Goal: Book appointment/travel/reservation

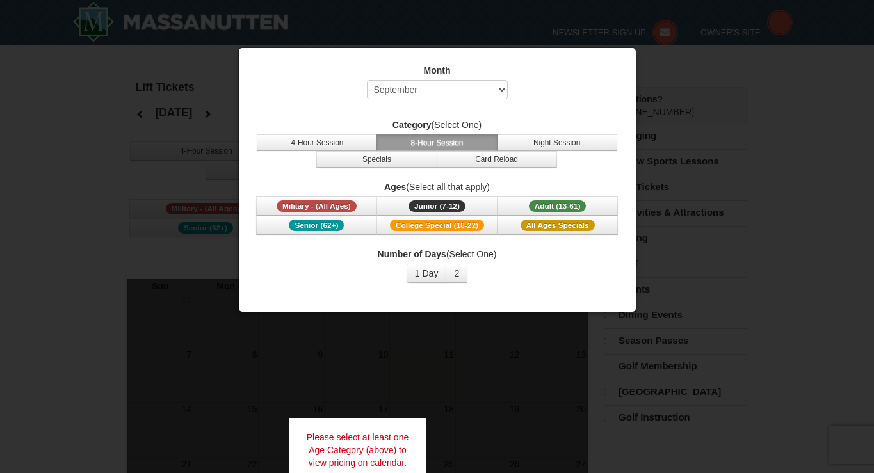
select select "9"
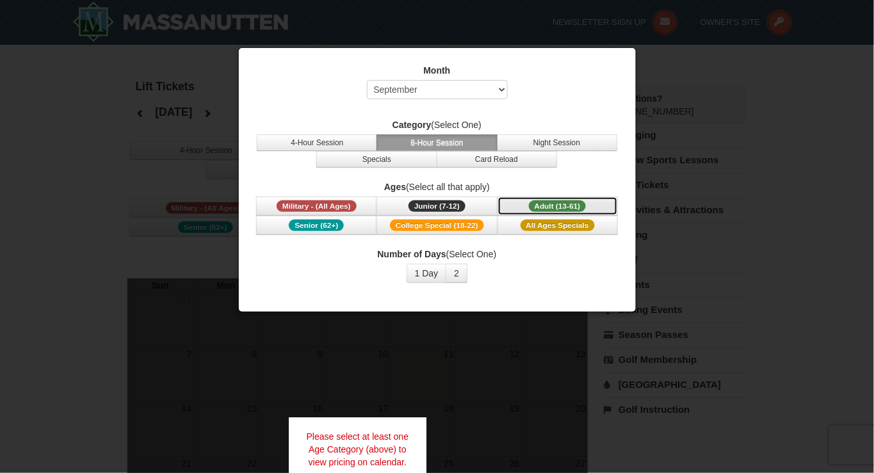
click at [522, 200] on button "Adult (13-61) (13 - 61)" at bounding box center [558, 206] width 120 height 19
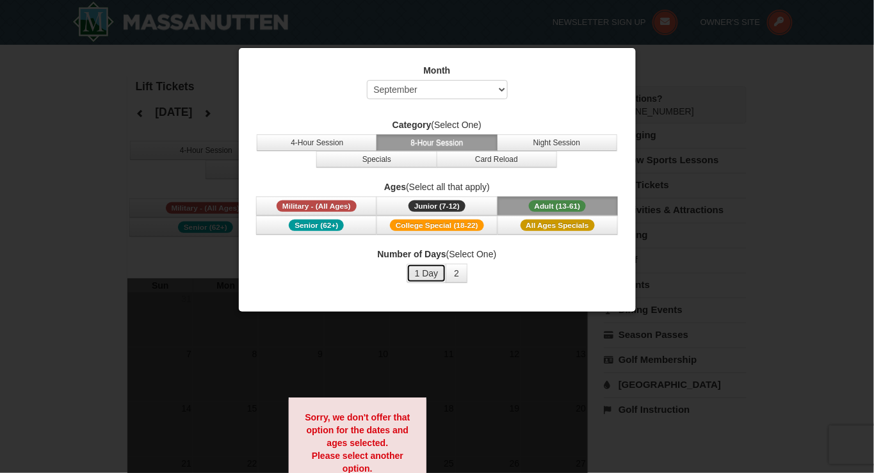
click at [430, 275] on button "1 Day" at bounding box center [427, 273] width 40 height 19
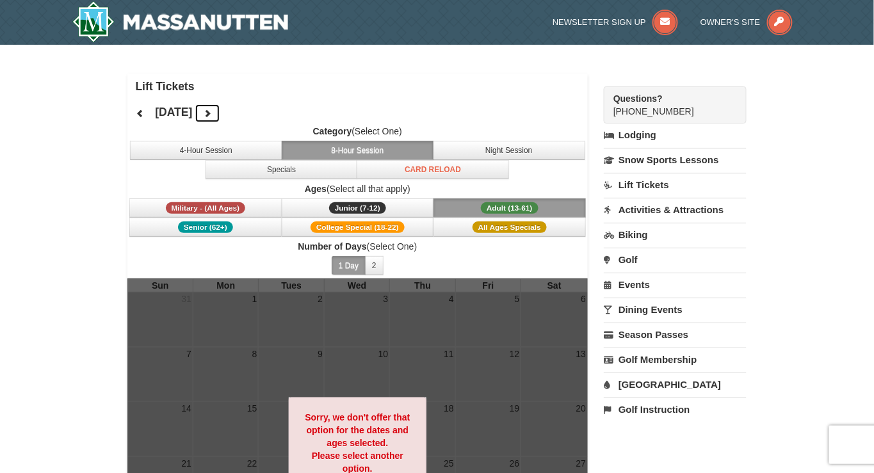
click at [212, 113] on icon at bounding box center [207, 113] width 9 height 9
click at [212, 114] on icon at bounding box center [207, 113] width 9 height 9
click at [220, 109] on button at bounding box center [208, 113] width 26 height 19
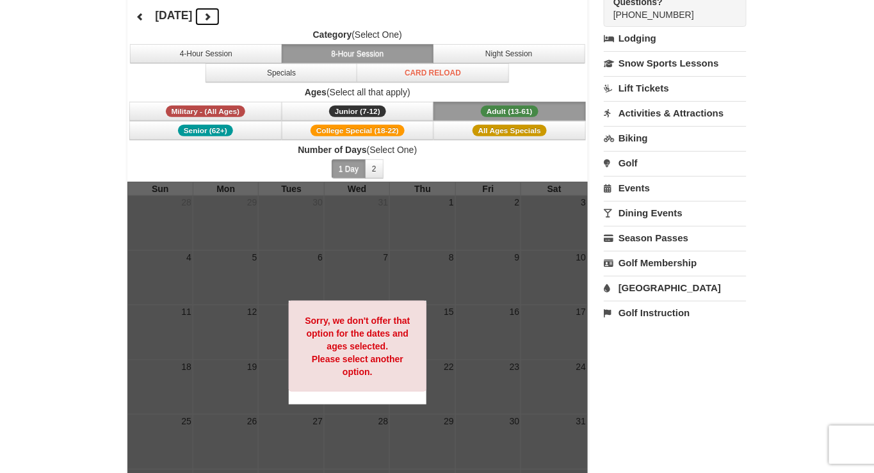
scroll to position [96, 0]
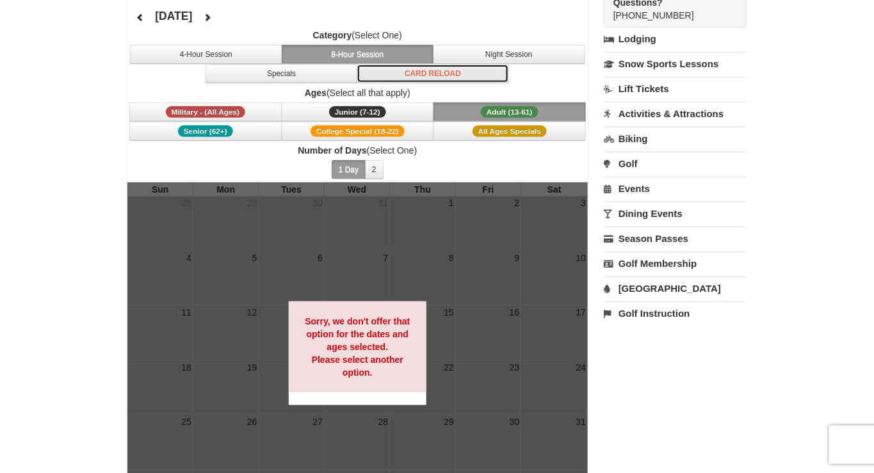
click at [420, 78] on button "Card Reload" at bounding box center [433, 73] width 152 height 19
click at [382, 56] on button "8-Hour Session" at bounding box center [358, 54] width 152 height 19
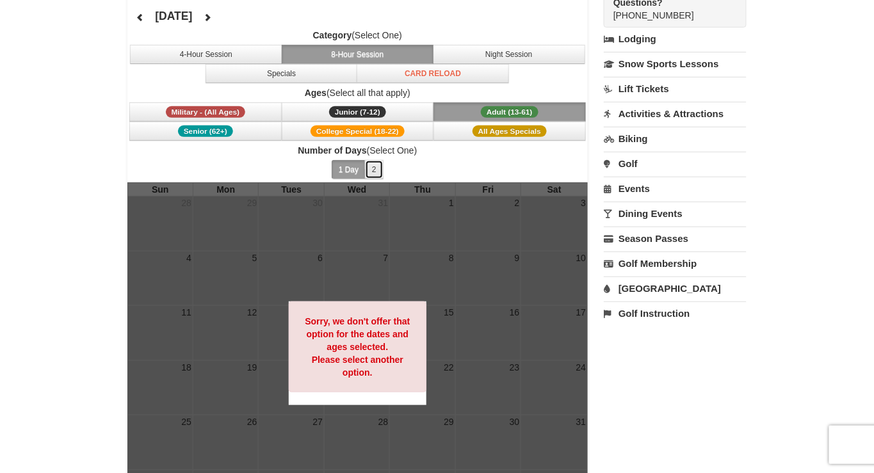
click at [378, 160] on button "2" at bounding box center [374, 169] width 19 height 19
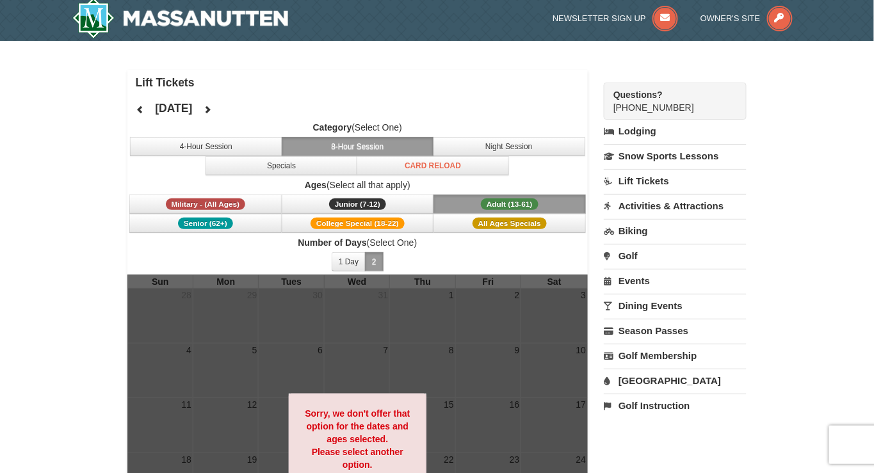
scroll to position [0, 0]
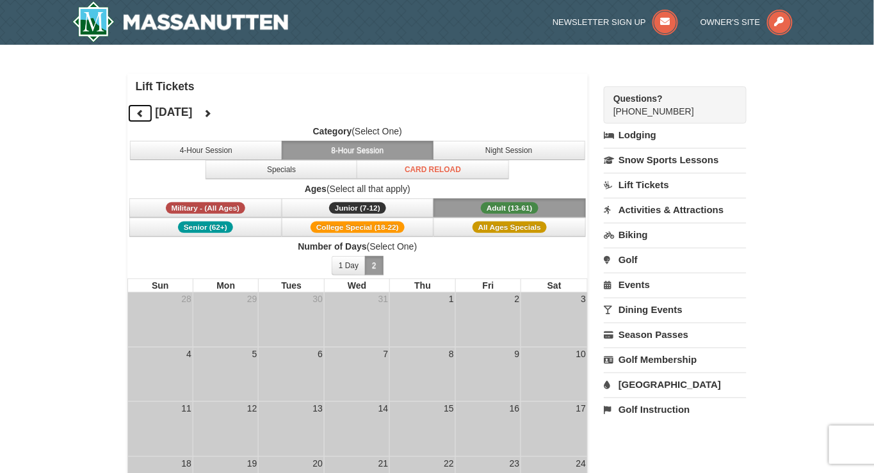
click at [140, 110] on icon at bounding box center [140, 113] width 9 height 9
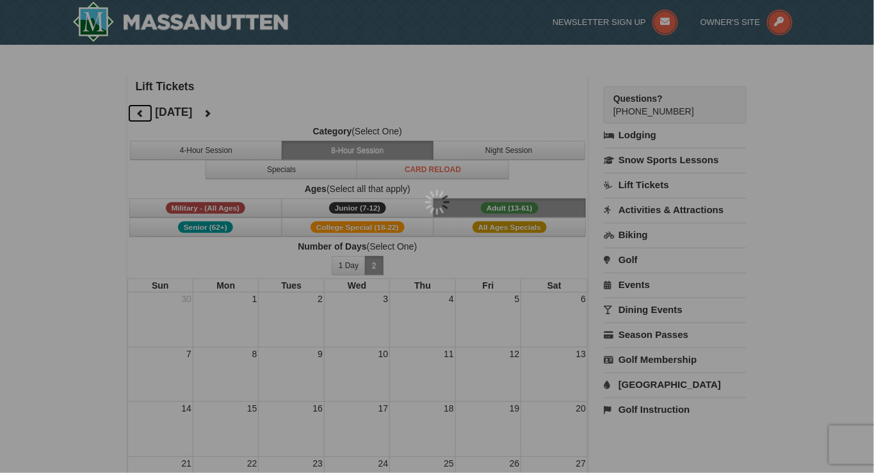
click at [140, 110] on div at bounding box center [437, 236] width 874 height 473
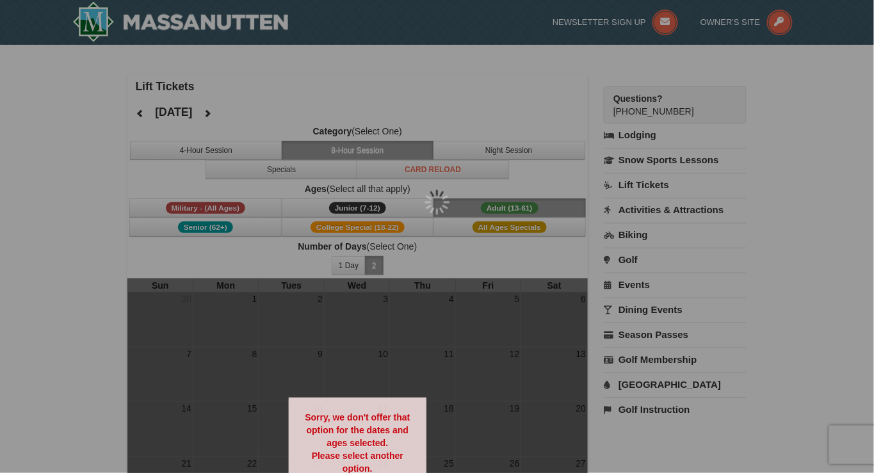
click at [140, 110] on div at bounding box center [437, 236] width 874 height 473
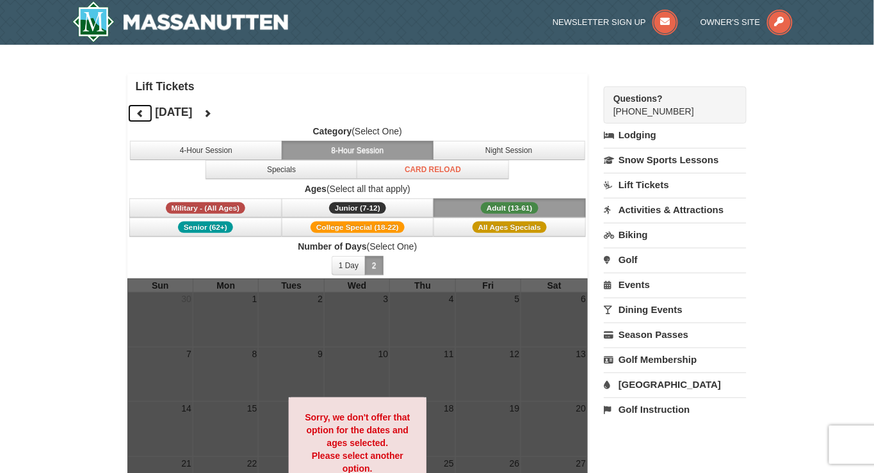
click at [140, 110] on icon at bounding box center [140, 113] width 9 height 9
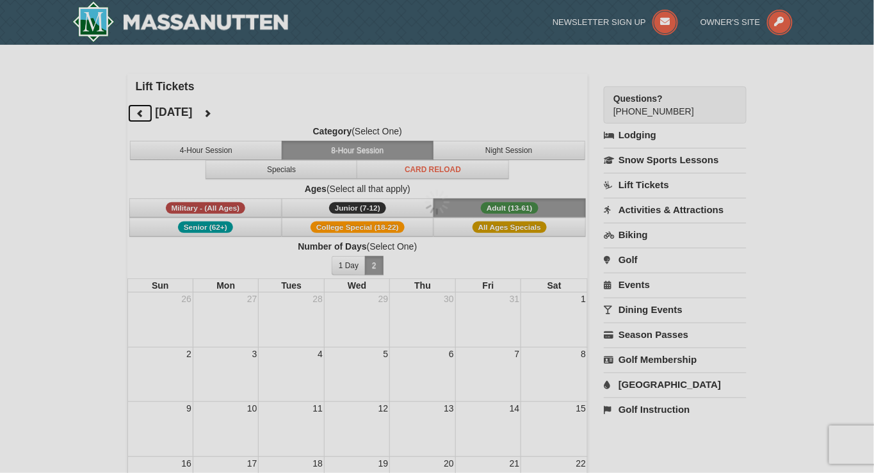
click at [140, 110] on div at bounding box center [437, 236] width 874 height 473
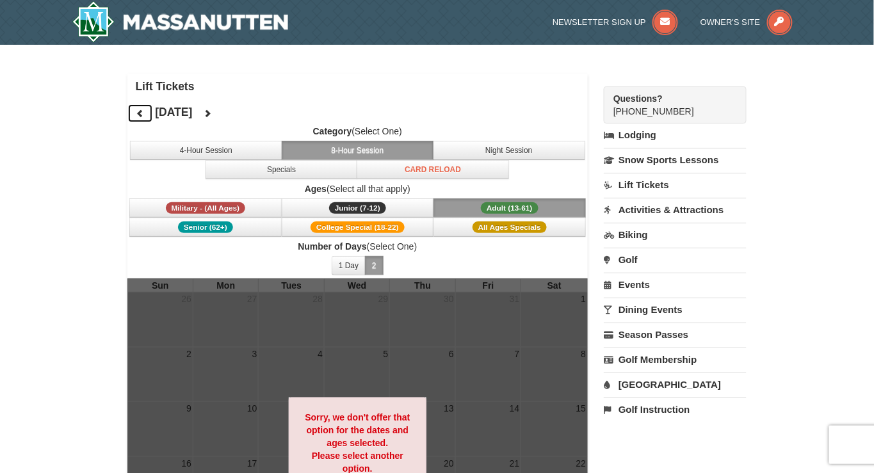
click at [140, 110] on icon at bounding box center [140, 113] width 9 height 9
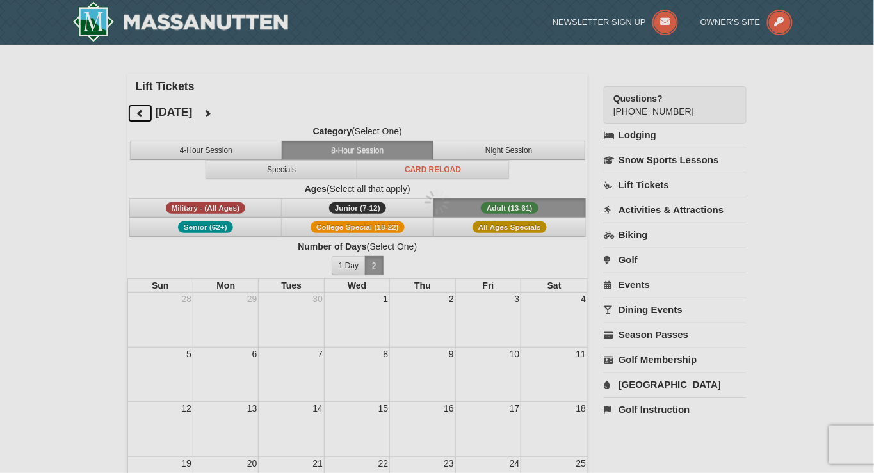
click at [140, 110] on div at bounding box center [437, 236] width 874 height 473
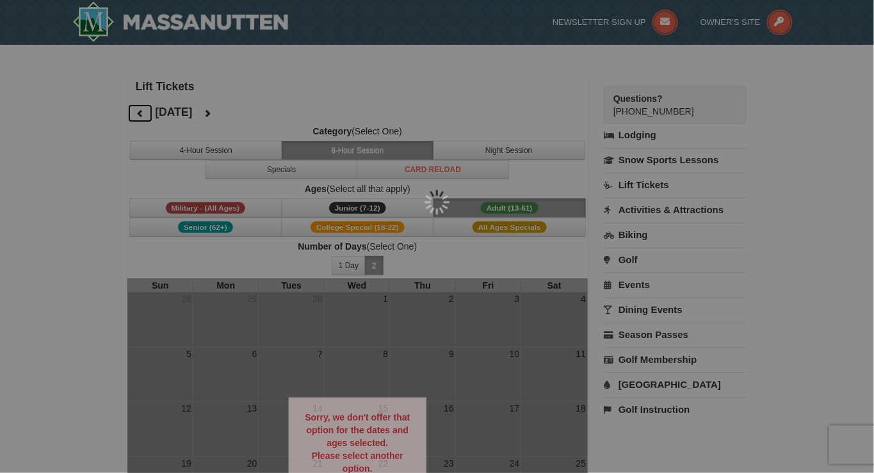
click at [140, 110] on div at bounding box center [437, 236] width 874 height 473
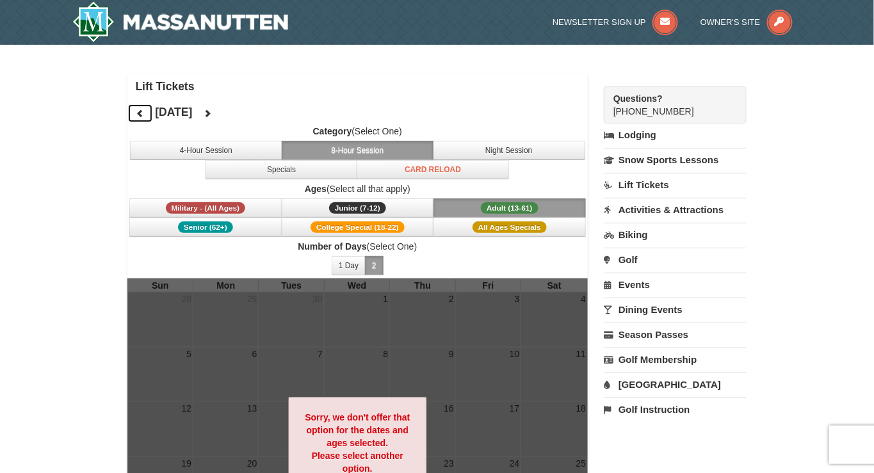
click at [140, 110] on icon at bounding box center [140, 113] width 9 height 9
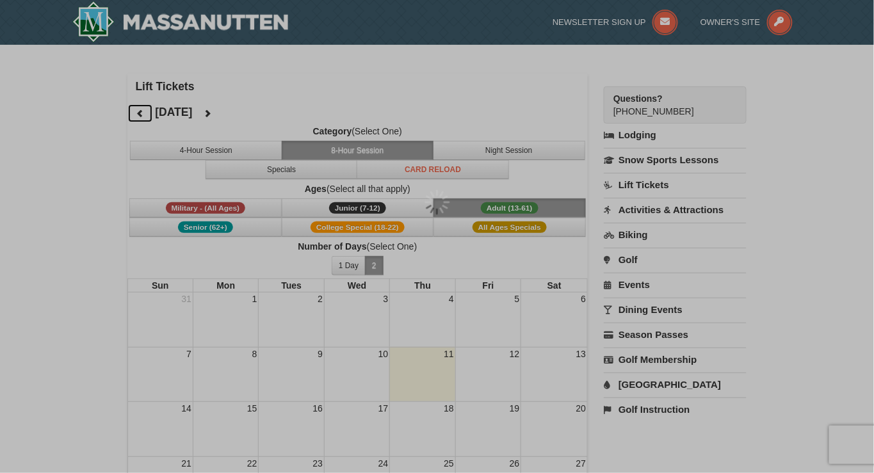
click at [140, 110] on div at bounding box center [437, 236] width 874 height 473
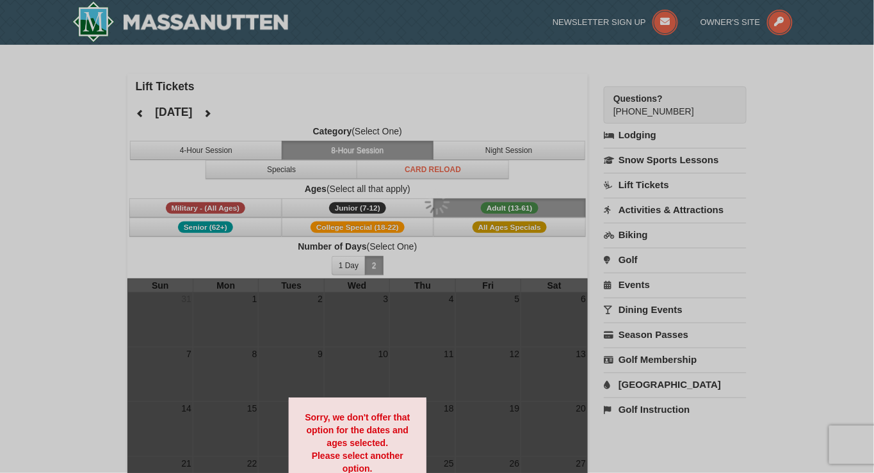
click at [140, 110] on div at bounding box center [437, 236] width 874 height 473
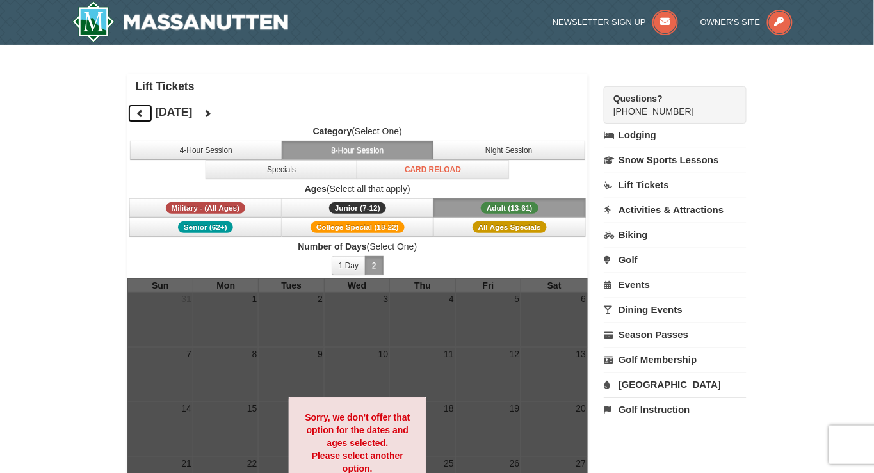
click at [140, 110] on icon at bounding box center [140, 113] width 9 height 9
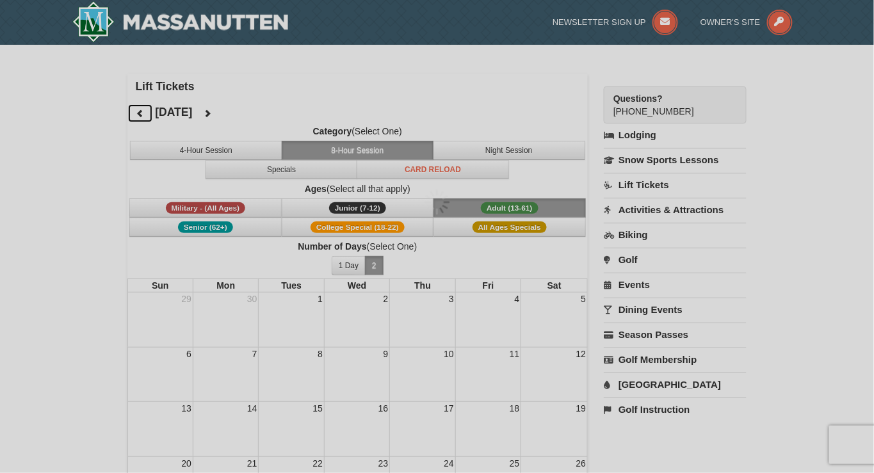
click at [140, 110] on div at bounding box center [437, 236] width 874 height 473
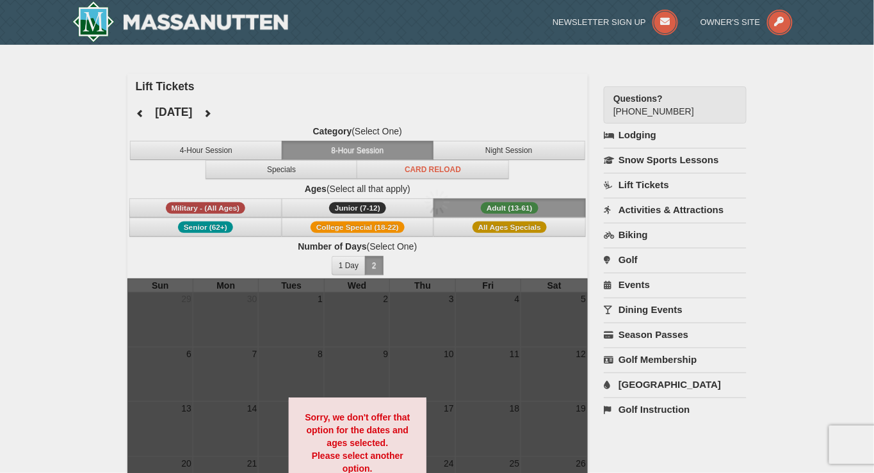
click at [140, 110] on div at bounding box center [437, 236] width 874 height 473
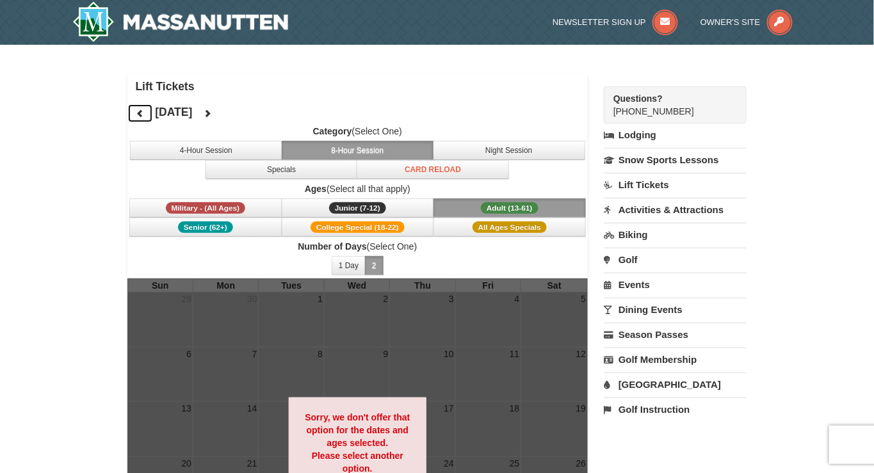
click at [140, 110] on icon at bounding box center [140, 113] width 9 height 9
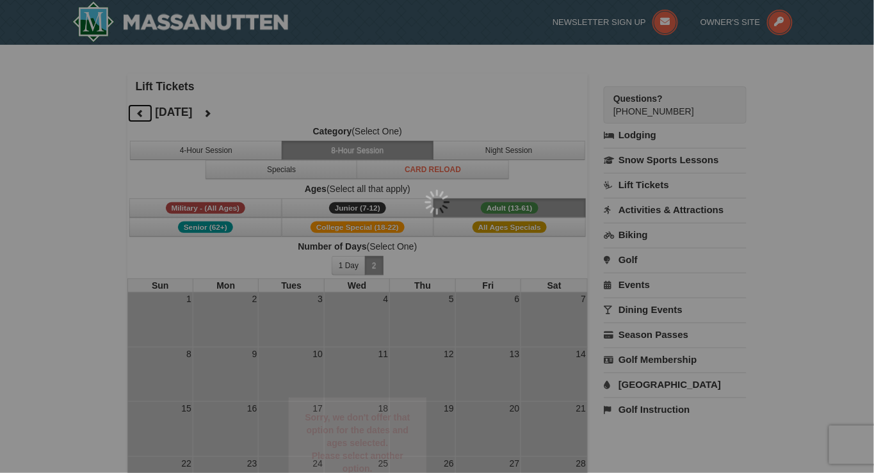
click at [140, 110] on div at bounding box center [437, 236] width 874 height 473
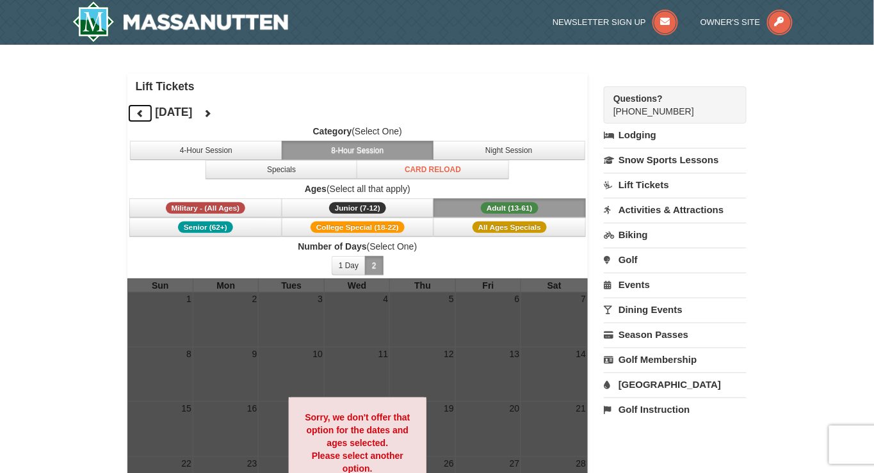
click at [140, 110] on icon at bounding box center [140, 113] width 9 height 9
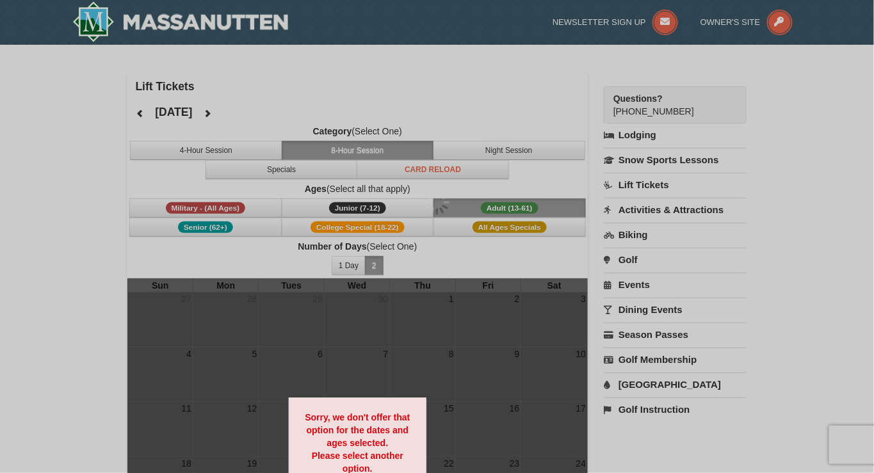
click at [140, 110] on div at bounding box center [437, 236] width 874 height 473
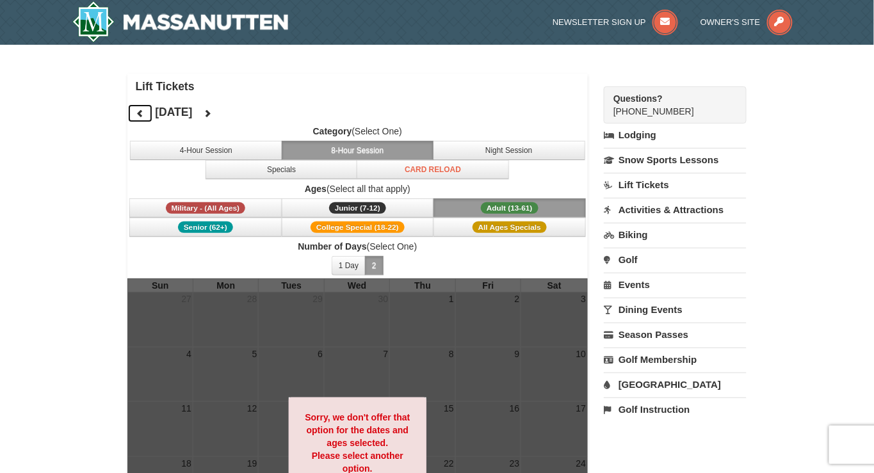
click at [140, 110] on icon at bounding box center [140, 113] width 9 height 9
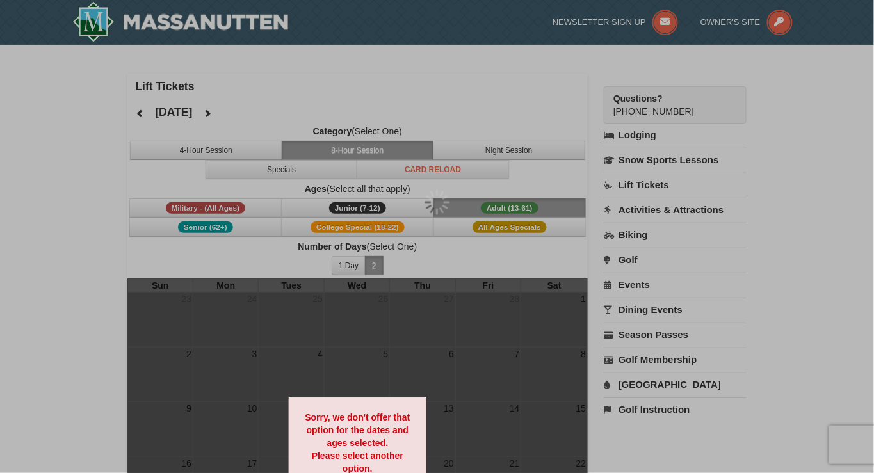
click at [140, 110] on div at bounding box center [437, 236] width 874 height 473
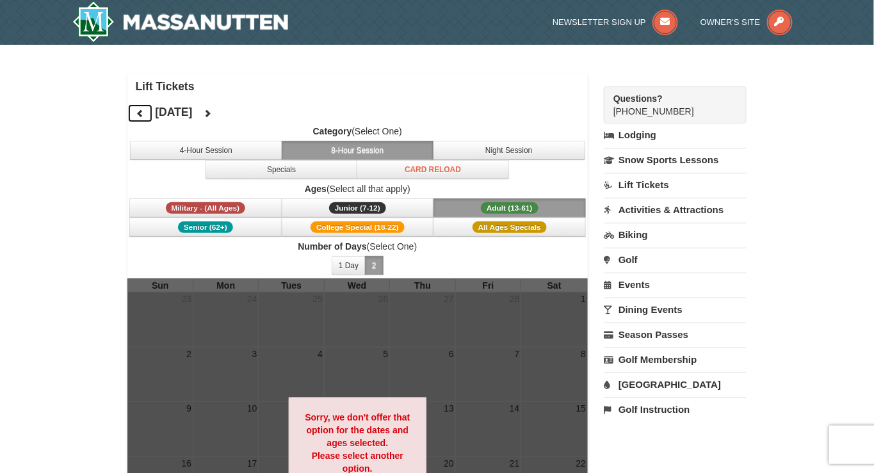
click at [140, 110] on icon at bounding box center [140, 113] width 9 height 9
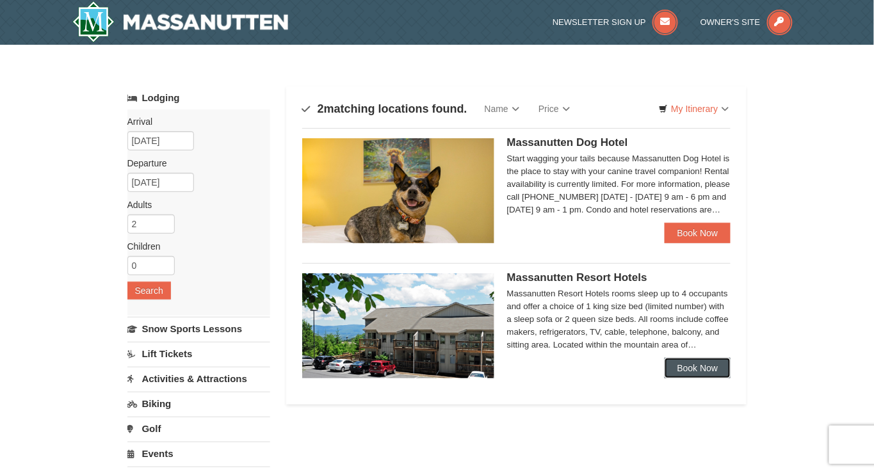
click at [697, 369] on link "Book Now" at bounding box center [698, 368] width 67 height 20
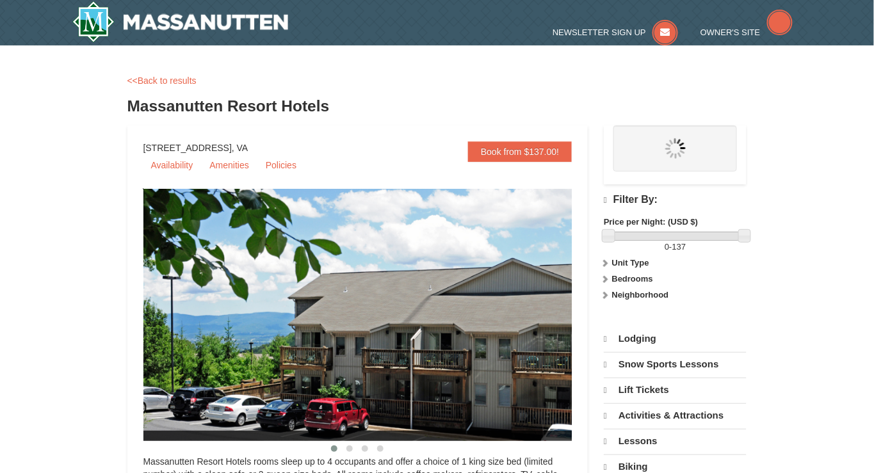
select select "9"
